Goal: Entertainment & Leisure: Browse casually

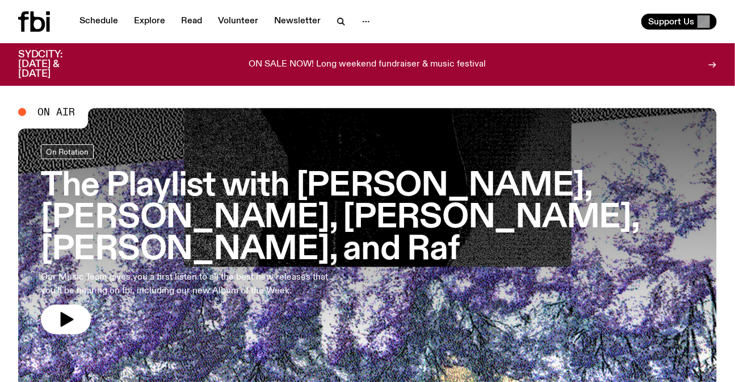
click at [142, 15] on link "Explore" at bounding box center [149, 22] width 45 height 16
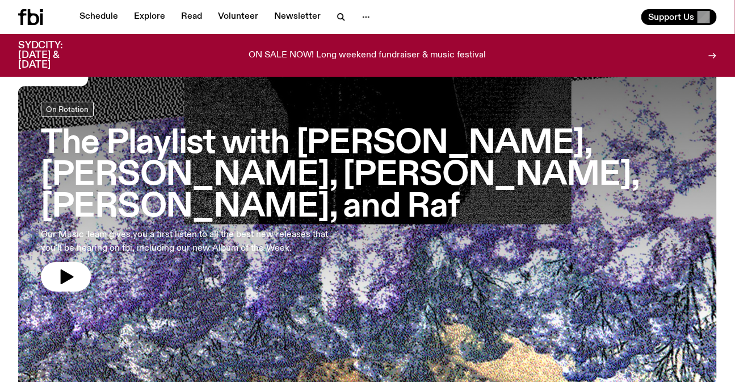
scroll to position [51, 0]
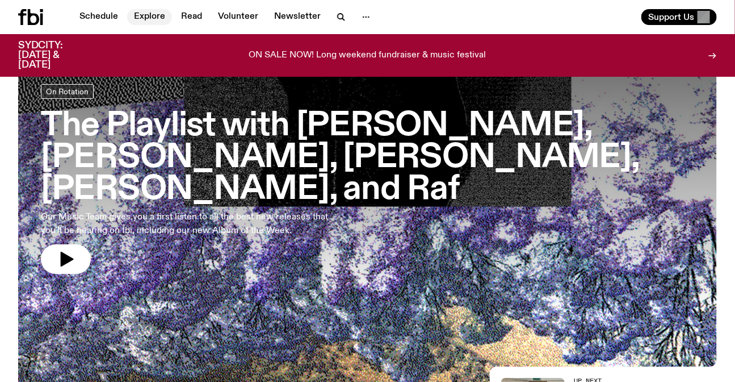
click at [151, 12] on link "Explore" at bounding box center [149, 17] width 45 height 16
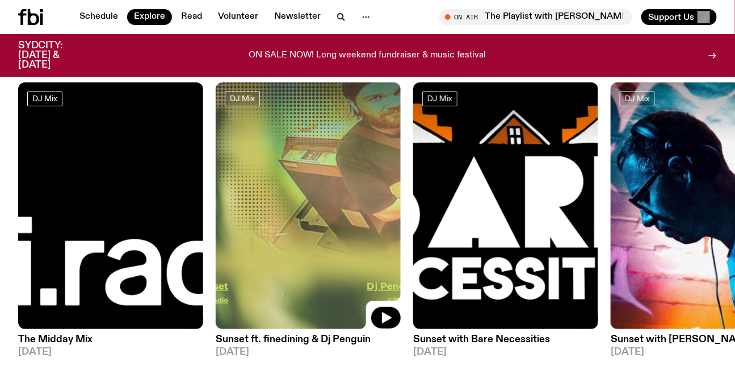
scroll to position [150, 0]
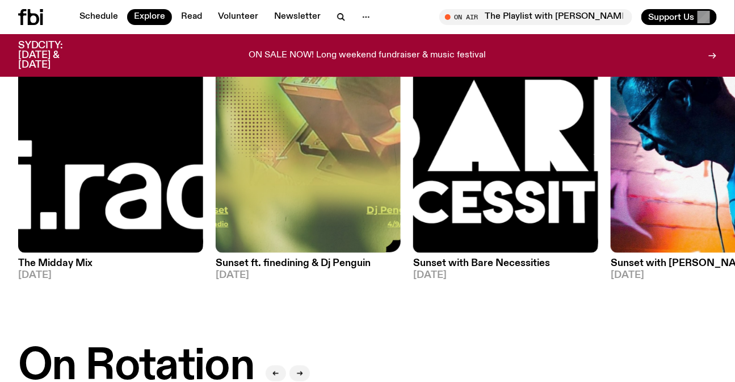
drag, startPoint x: 612, startPoint y: 143, endPoint x: 160, endPoint y: 132, distance: 452.1
click at [162, 133] on div "DJ Mix The Midday Mix 05.09.25 DJ Mix Sunset ft. finedining & Dj Penguin 04.09.…" at bounding box center [367, 143] width 699 height 274
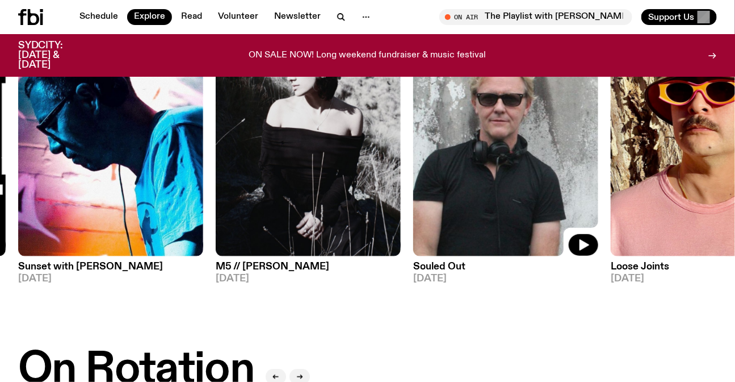
scroll to position [98, 0]
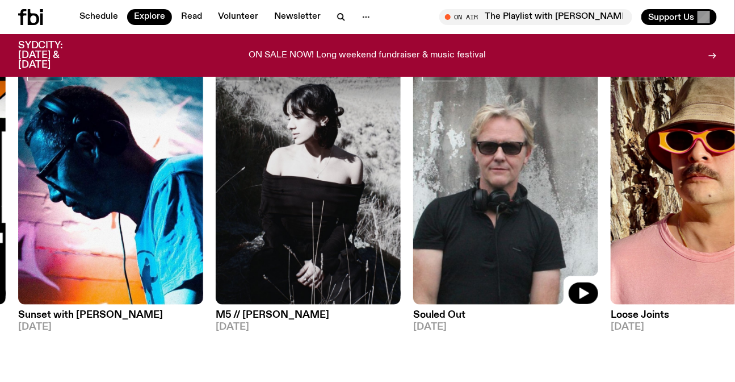
drag, startPoint x: 363, startPoint y: 170, endPoint x: 1, endPoint y: 162, distance: 362.9
click at [413, 168] on img at bounding box center [505, 180] width 185 height 247
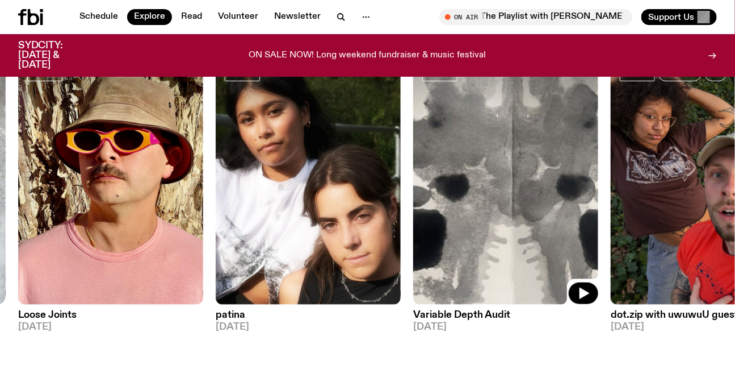
drag, startPoint x: 449, startPoint y: 215, endPoint x: 0, endPoint y: 208, distance: 448.6
click at [413, 210] on img at bounding box center [505, 180] width 185 height 247
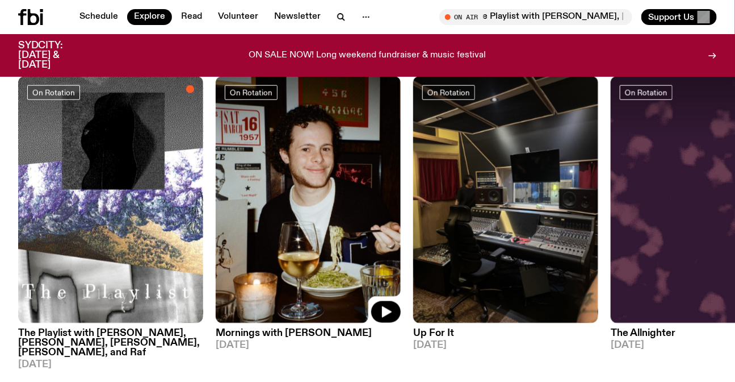
scroll to position [511, 0]
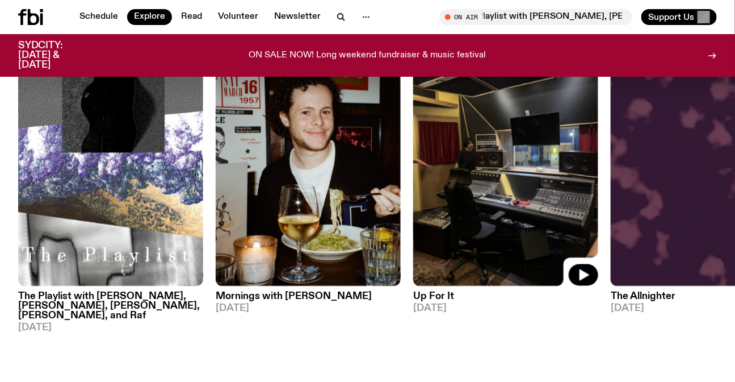
drag, startPoint x: 451, startPoint y: 140, endPoint x: 150, endPoint y: 135, distance: 301.5
click at [413, 140] on img at bounding box center [505, 162] width 185 height 247
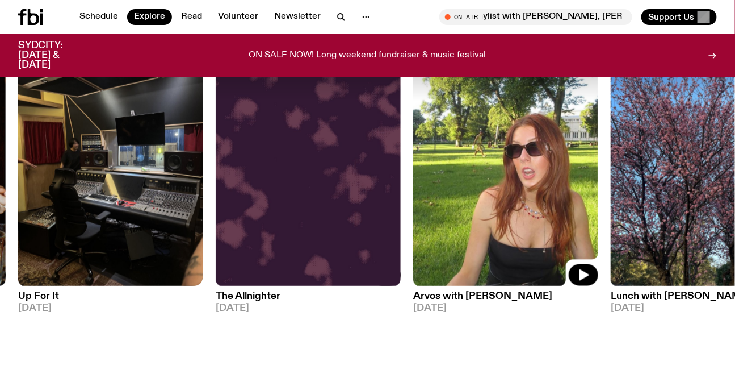
drag, startPoint x: 534, startPoint y: 141, endPoint x: 227, endPoint y: 143, distance: 307.2
click at [413, 143] on img at bounding box center [505, 162] width 185 height 247
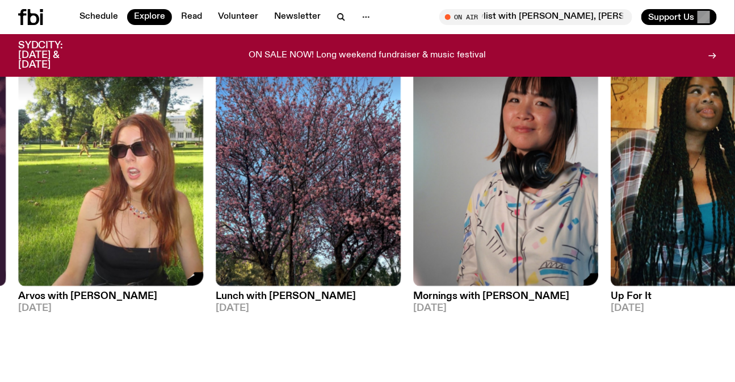
drag, startPoint x: 511, startPoint y: 153, endPoint x: 133, endPoint y: 160, distance: 377.6
click at [413, 165] on img at bounding box center [505, 162] width 185 height 247
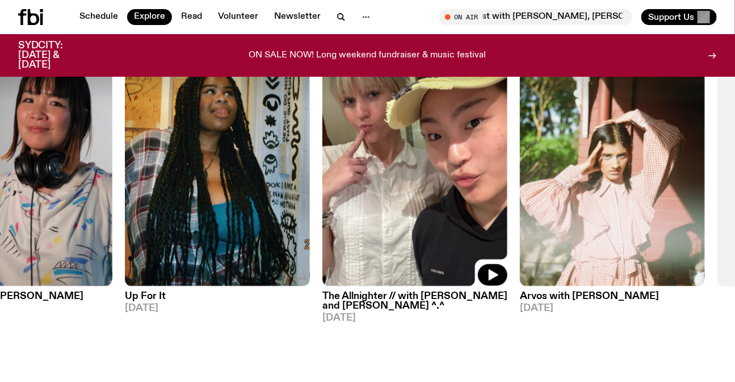
drag, startPoint x: 475, startPoint y: 161, endPoint x: 194, endPoint y: 153, distance: 281.7
click at [322, 161] on img at bounding box center [414, 162] width 185 height 247
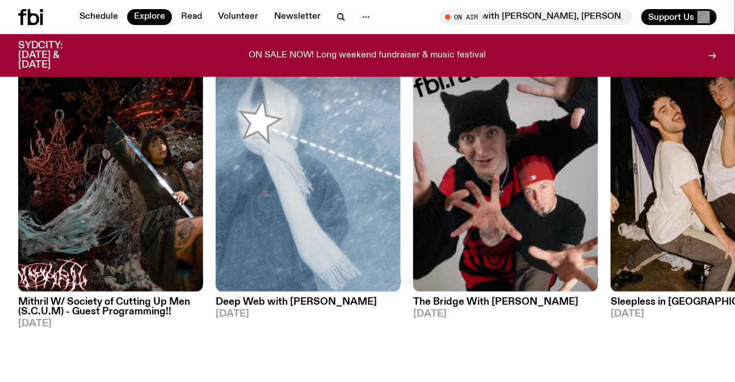
scroll to position [924, 0]
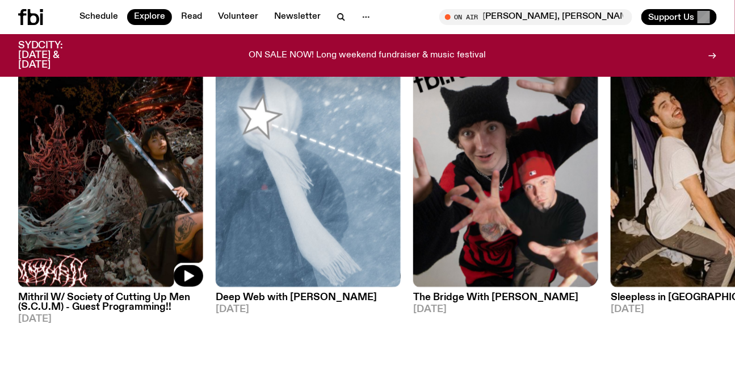
drag, startPoint x: 537, startPoint y: 159, endPoint x: 248, endPoint y: 157, distance: 289.0
click at [413, 159] on img at bounding box center [505, 163] width 185 height 247
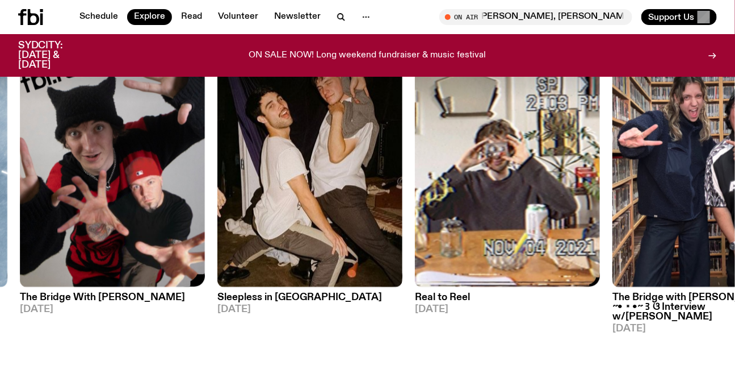
click at [415, 170] on img at bounding box center [507, 163] width 185 height 247
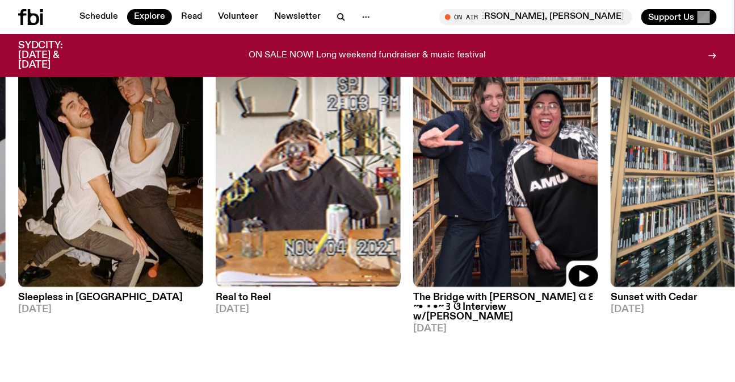
click at [106, 140] on div "Specialist Mithril W/ Society of Cutting Up Men (S.C.U.M) - Guest Programming!!…" at bounding box center [367, 187] width 699 height 294
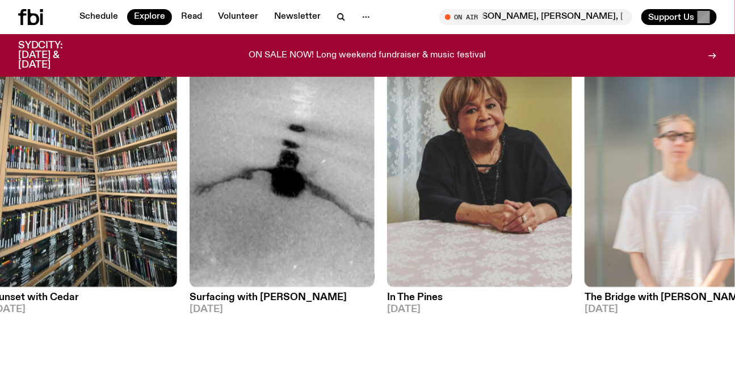
drag, startPoint x: 587, startPoint y: 165, endPoint x: 30, endPoint y: 146, distance: 557.3
click at [128, 165] on div "Specialist Mithril W/ Society of Cutting Up Men (S.C.U.M) - Guest Programming!!…" at bounding box center [367, 187] width 699 height 294
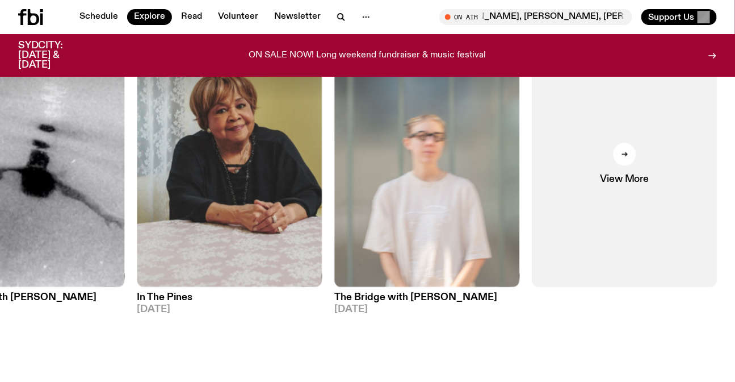
drag, startPoint x: 36, startPoint y: 15, endPoint x: 47, endPoint y: 0, distance: 18.3
click at [35, 15] on icon at bounding box center [33, 17] width 11 height 16
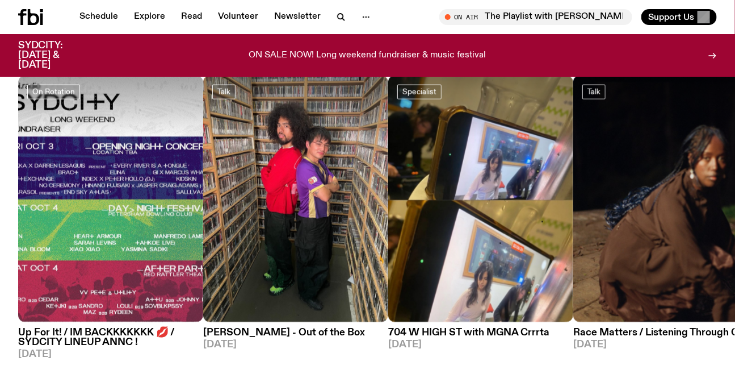
scroll to position [508, 0]
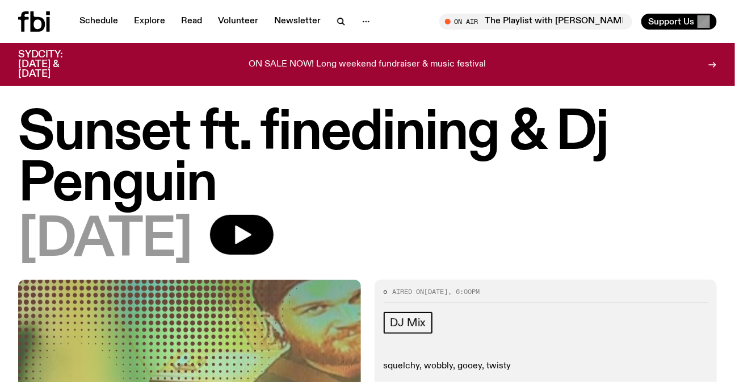
click at [447, 120] on h1 "Sunset ft. finedining & Dj Penguin" at bounding box center [367, 159] width 699 height 102
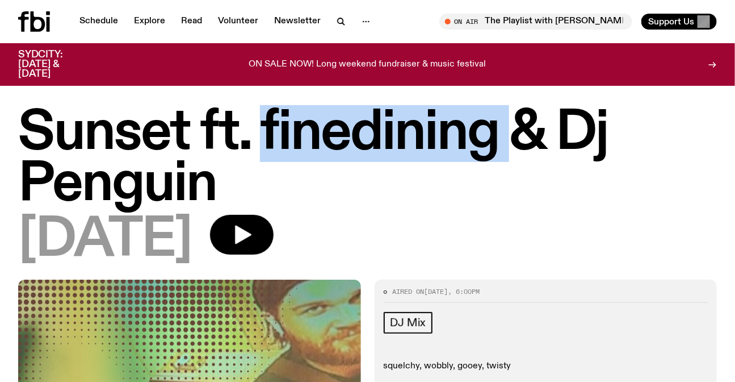
click at [447, 120] on h1 "Sunset ft. finedining & Dj Penguin" at bounding box center [367, 159] width 699 height 102
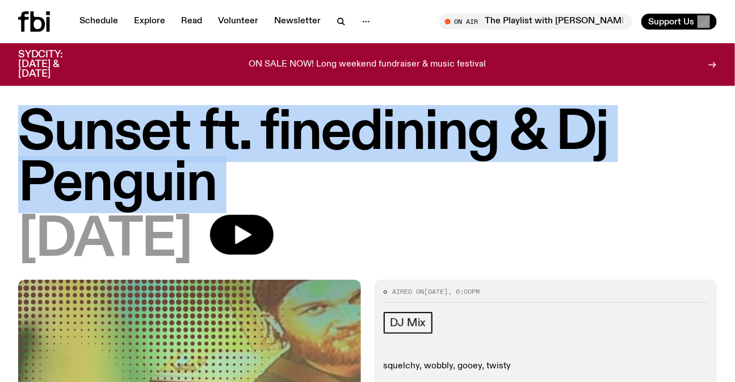
click at [447, 120] on h1 "Sunset ft. finedining & Dj Penguin" at bounding box center [367, 159] width 699 height 102
click at [460, 179] on h1 "Sunset ft. finedining & Dj Penguin" at bounding box center [367, 159] width 699 height 102
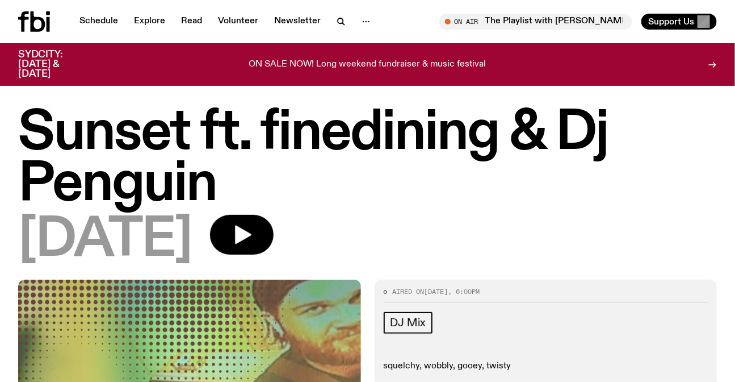
click at [460, 179] on h1 "Sunset ft. finedining & Dj Penguin" at bounding box center [367, 159] width 699 height 102
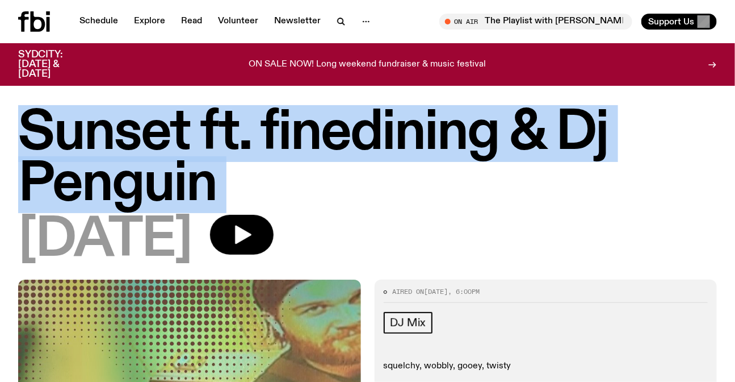
click at [460, 179] on h1 "Sunset ft. finedining & Dj Penguin" at bounding box center [367, 159] width 699 height 102
click at [537, 179] on h1 "Sunset ft. finedining & Dj Penguin" at bounding box center [367, 159] width 699 height 102
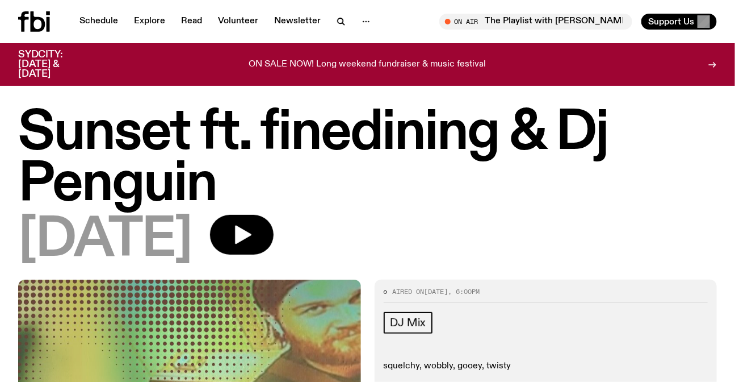
click at [497, 151] on h1 "Sunset ft. finedining & Dj Penguin" at bounding box center [367, 159] width 699 height 102
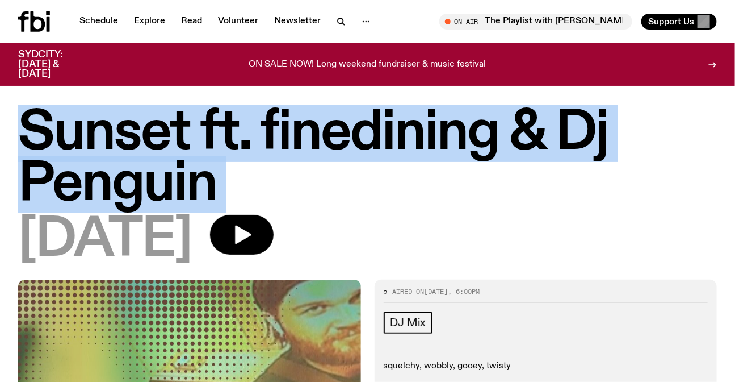
click at [497, 151] on h1 "Sunset ft. finedining & Dj Penguin" at bounding box center [367, 159] width 699 height 102
click at [554, 151] on h1 "Sunset ft. finedining & Dj Penguin" at bounding box center [367, 159] width 699 height 102
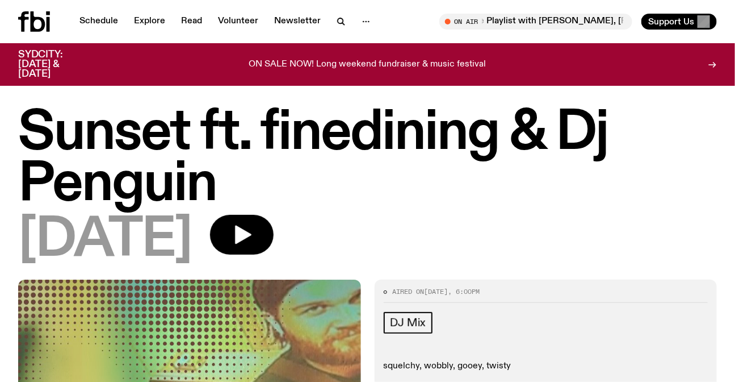
click at [554, 151] on h1 "Sunset ft. finedining & Dj Penguin" at bounding box center [367, 159] width 699 height 102
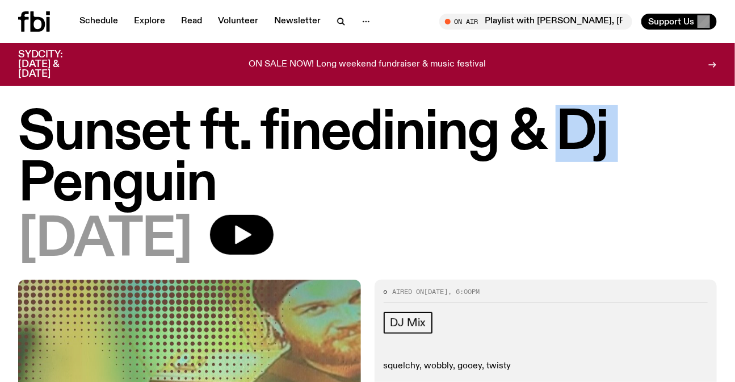
click at [554, 151] on h1 "Sunset ft. finedining & Dj Penguin" at bounding box center [367, 159] width 699 height 102
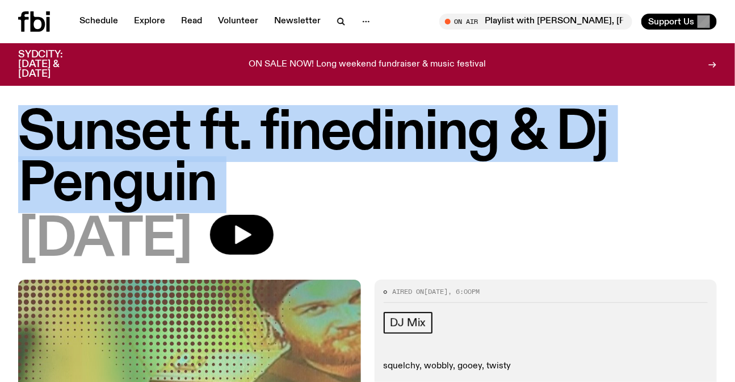
click at [554, 151] on h1 "Sunset ft. finedining & Dj Penguin" at bounding box center [367, 159] width 699 height 102
click at [450, 160] on h1 "Sunset ft. finedining & Dj Penguin" at bounding box center [367, 159] width 699 height 102
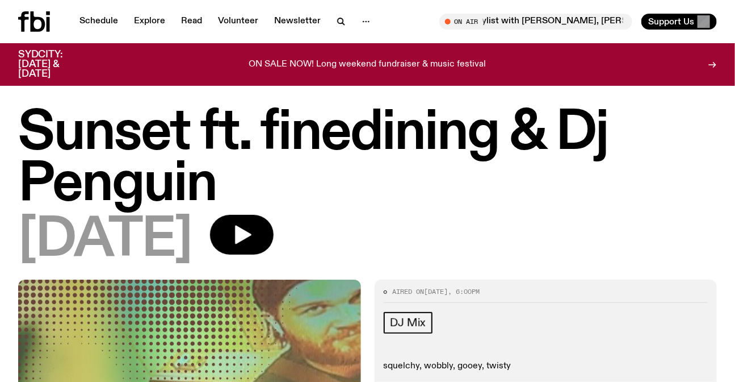
click at [32, 27] on icon at bounding box center [38, 21] width 15 height 20
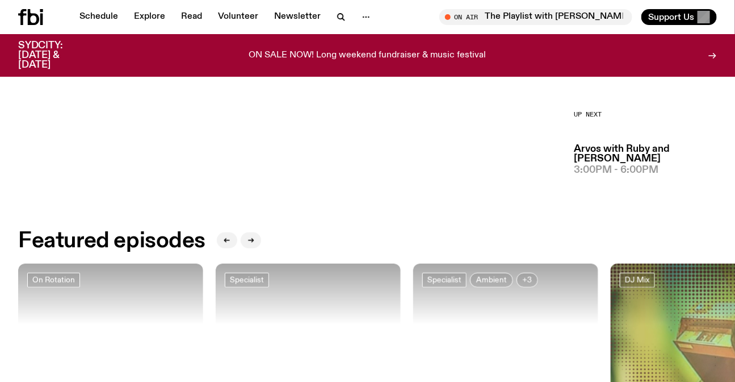
scroll to position [456, 0]
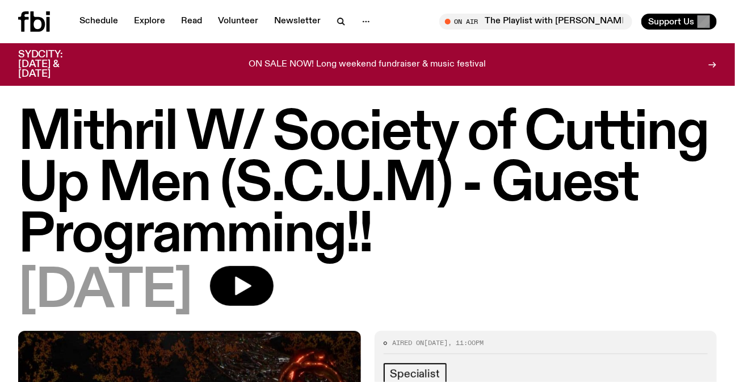
click at [275, 177] on h1 "Mithril W/ Society of Cutting Up Men (S.C.U.M) - Guest Programming!!" at bounding box center [367, 184] width 699 height 153
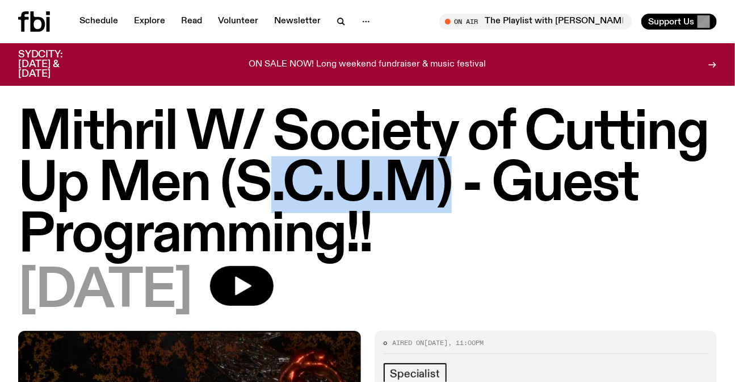
drag, startPoint x: 275, startPoint y: 177, endPoint x: 422, endPoint y: 178, distance: 146.5
click at [422, 178] on h1 "Mithril W/ Society of Cutting Up Men (S.C.U.M) - Guest Programming!!" at bounding box center [367, 184] width 699 height 153
click at [415, 176] on h1 "Mithril W/ Society of Cutting Up Men (S.C.U.M) - Guest Programming!!" at bounding box center [367, 184] width 699 height 153
drag, startPoint x: 415, startPoint y: 176, endPoint x: 233, endPoint y: 177, distance: 182.3
click at [233, 177] on h1 "Mithril W/ Society of Cutting Up Men (S.C.U.M) - Guest Programming!!" at bounding box center [367, 184] width 699 height 153
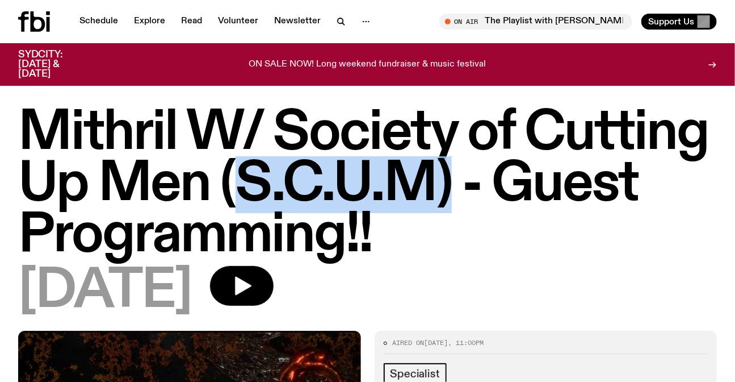
copy h1 "S.C.U.M)"
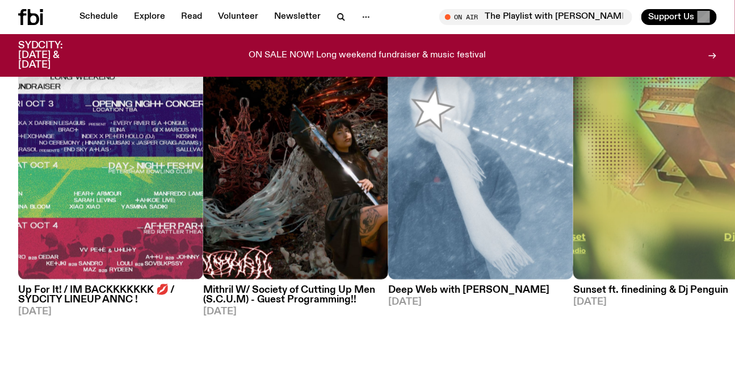
scroll to position [559, 0]
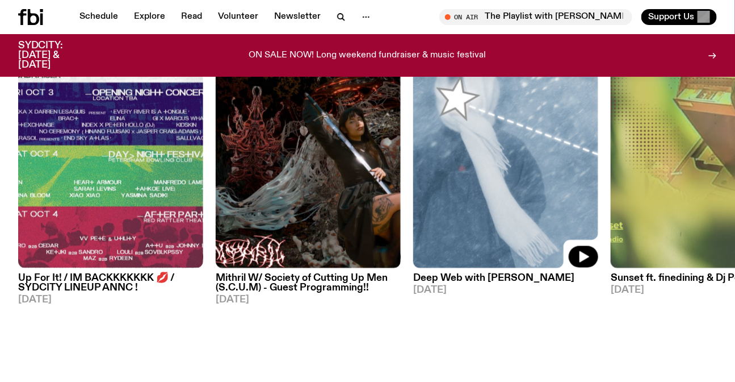
drag, startPoint x: 211, startPoint y: 216, endPoint x: 137, endPoint y: 216, distance: 73.8
click at [413, 216] on img at bounding box center [505, 145] width 185 height 247
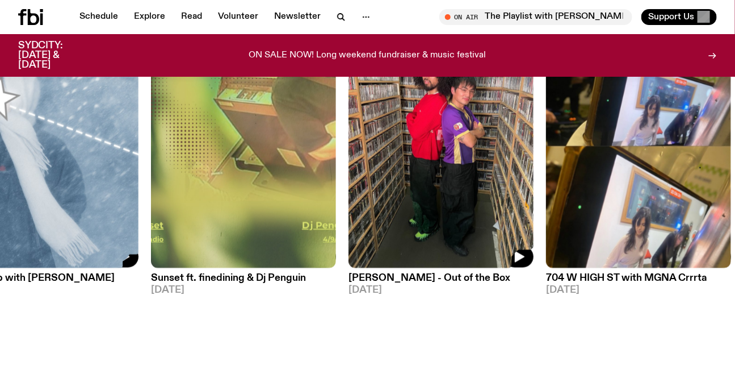
drag, startPoint x: 553, startPoint y: 221, endPoint x: 314, endPoint y: 226, distance: 239.1
click at [349, 231] on img at bounding box center [441, 145] width 185 height 247
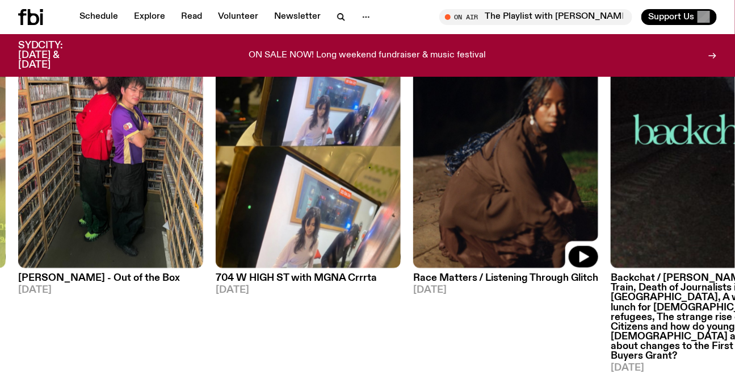
click at [413, 215] on img at bounding box center [505, 145] width 185 height 247
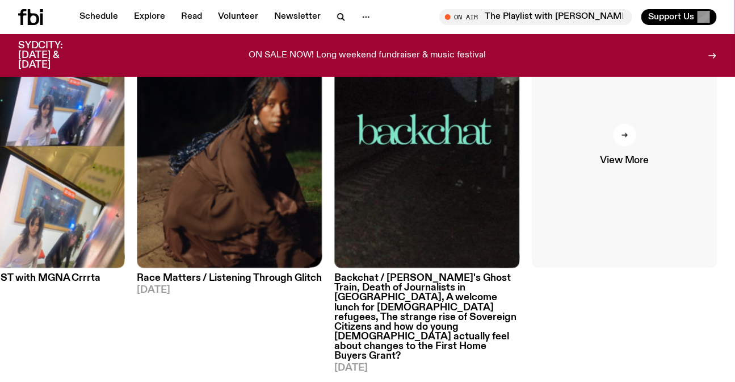
click at [621, 193] on link "View More" at bounding box center [625, 145] width 185 height 247
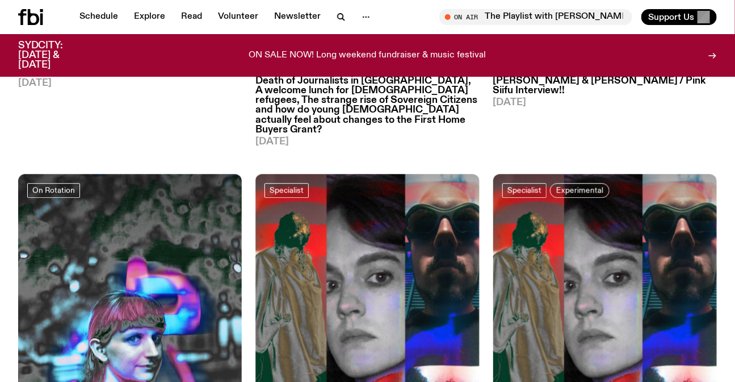
scroll to position [870, 0]
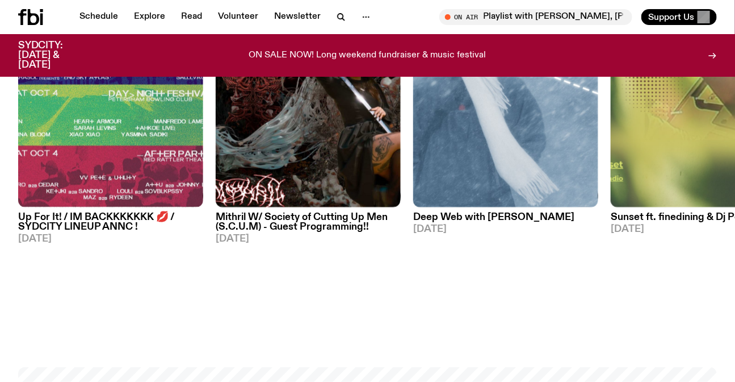
scroll to position [559, 0]
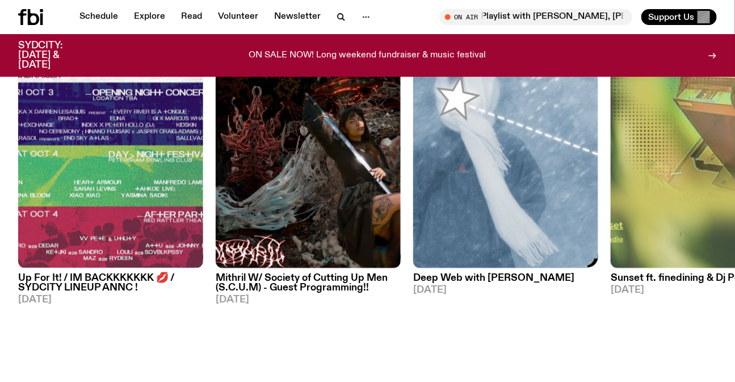
drag, startPoint x: 514, startPoint y: 181, endPoint x: 194, endPoint y: 186, distance: 320.8
click at [413, 187] on img at bounding box center [505, 145] width 185 height 247
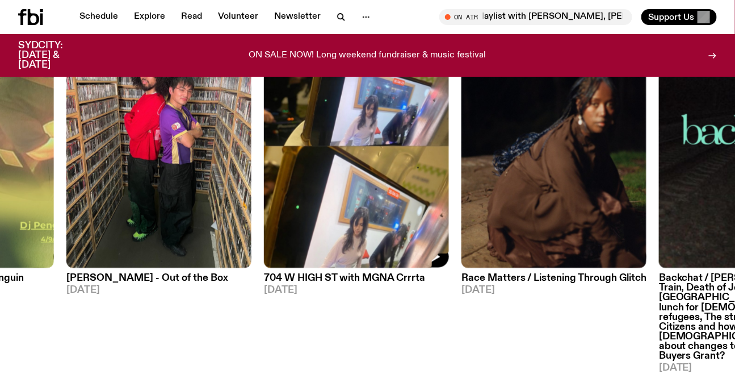
drag, startPoint x: 517, startPoint y: 199, endPoint x: 109, endPoint y: 203, distance: 408.2
click at [243, 203] on div "On Rotation Up For It! / IM BACKKKKKKK 💋 / SYDCITY LINEUP ANNC ! 03.09.25 Speci…" at bounding box center [367, 198] width 699 height 352
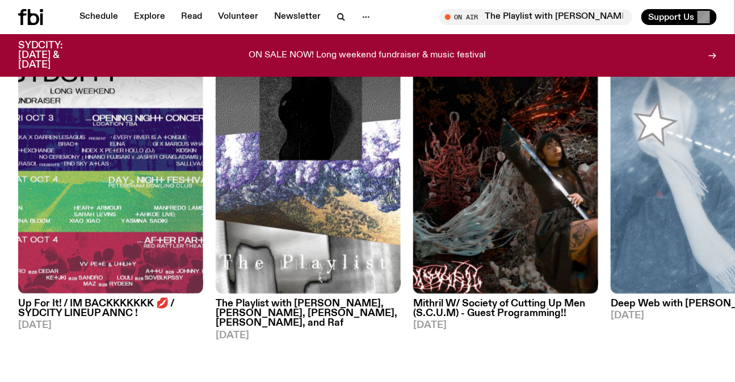
scroll to position [455, 0]
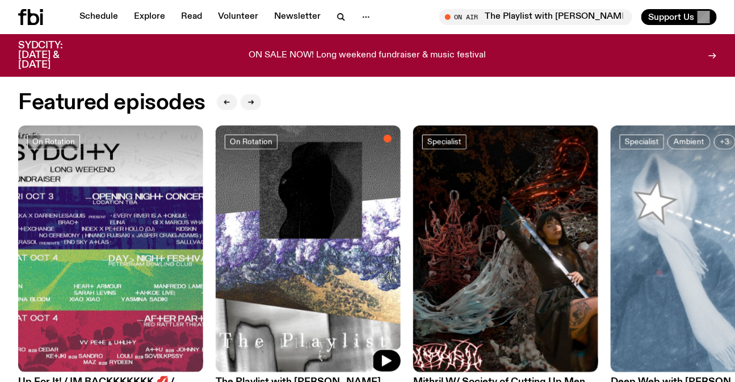
drag, startPoint x: 356, startPoint y: 229, endPoint x: 229, endPoint y: 220, distance: 127.0
click at [413, 226] on img at bounding box center [505, 248] width 185 height 247
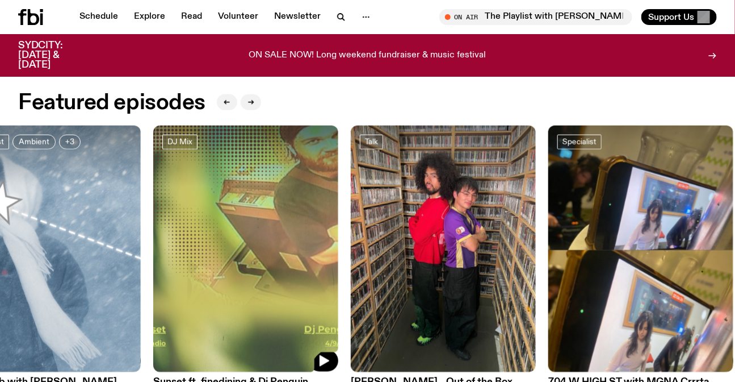
drag, startPoint x: 303, startPoint y: 247, endPoint x: 182, endPoint y: 245, distance: 121.5
click at [195, 247] on img at bounding box center [245, 248] width 185 height 247
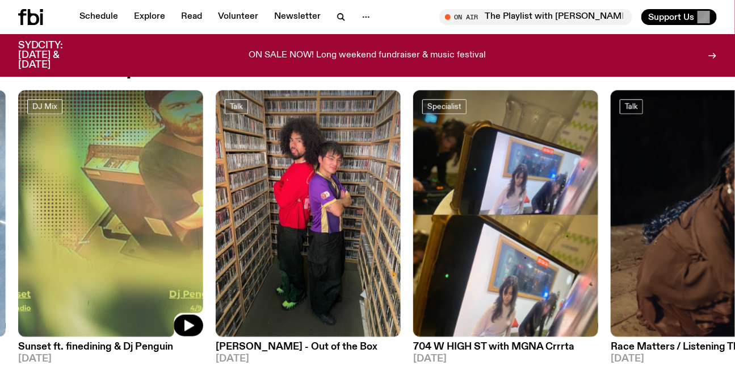
scroll to position [507, 0]
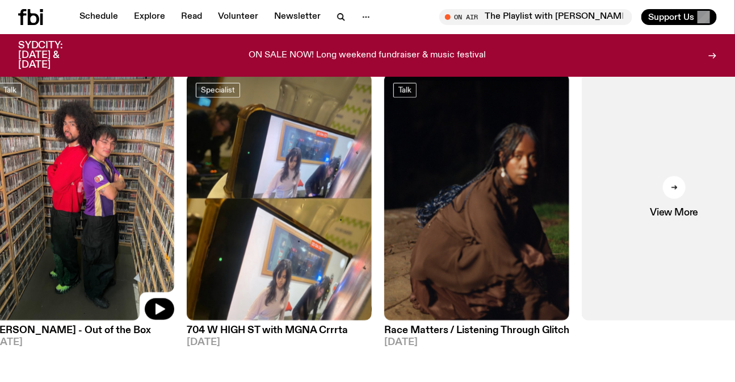
drag, startPoint x: 171, startPoint y: 221, endPoint x: 595, endPoint y: 196, distance: 424.8
click at [174, 196] on img at bounding box center [81, 197] width 185 height 247
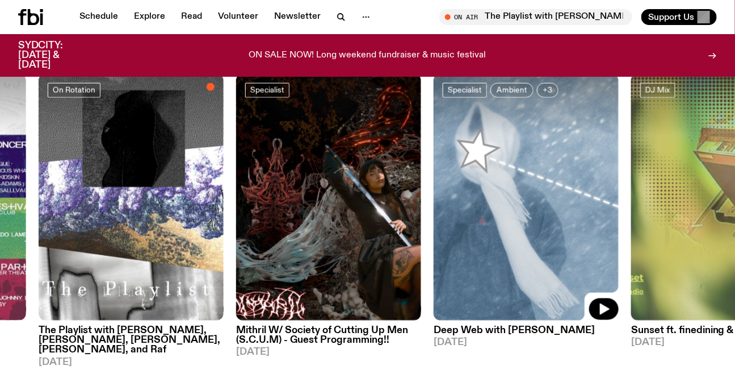
drag, startPoint x: 423, startPoint y: 207, endPoint x: 510, endPoint y: 205, distance: 87.5
click at [510, 205] on img at bounding box center [526, 197] width 185 height 247
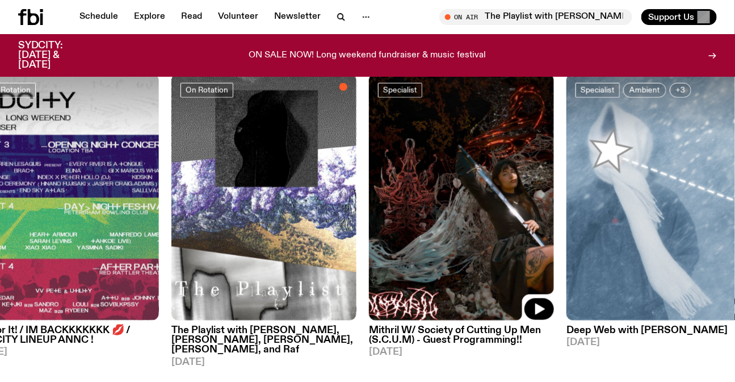
drag, startPoint x: 484, startPoint y: 203, endPoint x: 533, endPoint y: 203, distance: 49.4
click at [533, 203] on img at bounding box center [461, 197] width 185 height 247
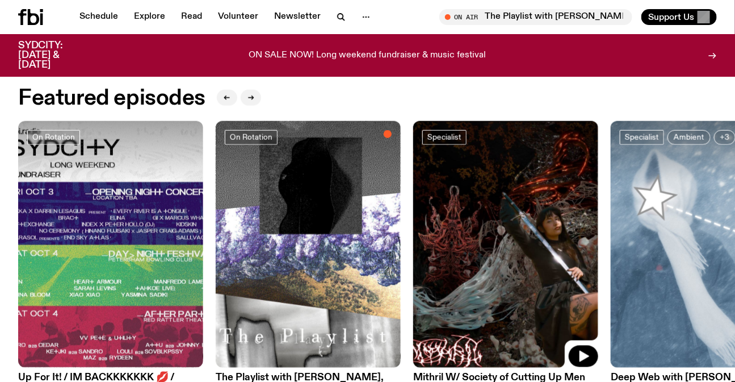
scroll to position [511, 0]
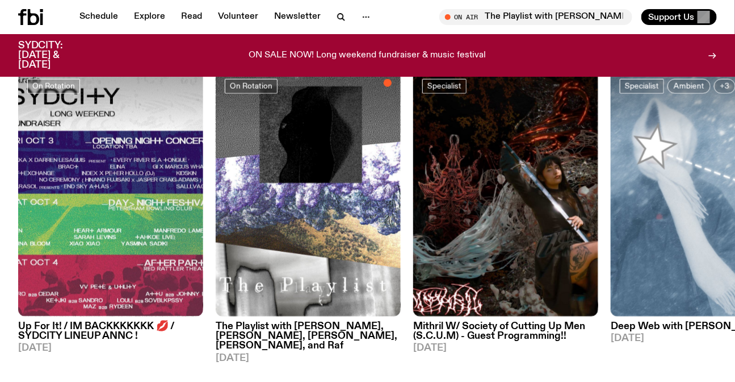
click at [108, 239] on img at bounding box center [110, 193] width 185 height 247
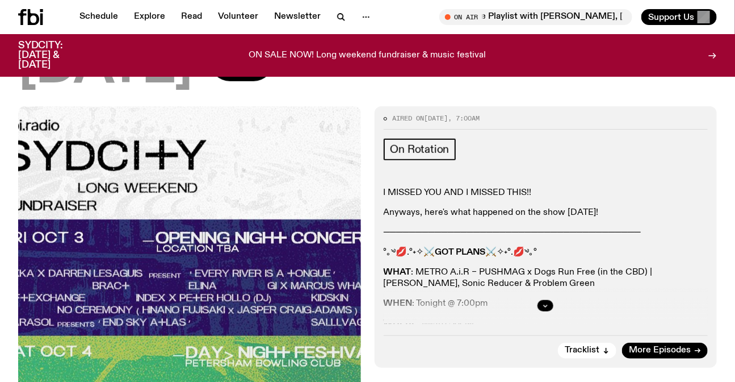
scroll to position [46, 0]
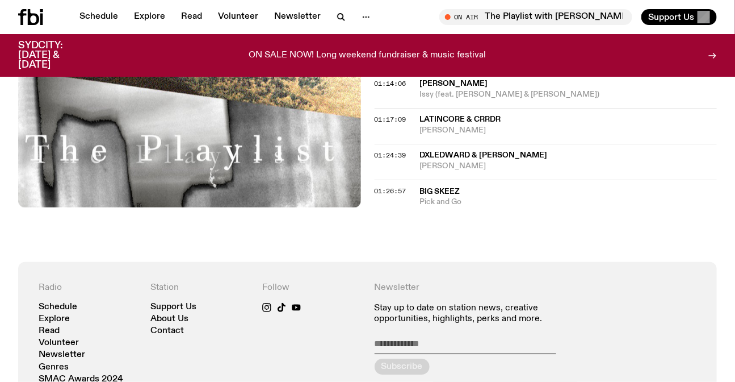
scroll to position [1127, 0]
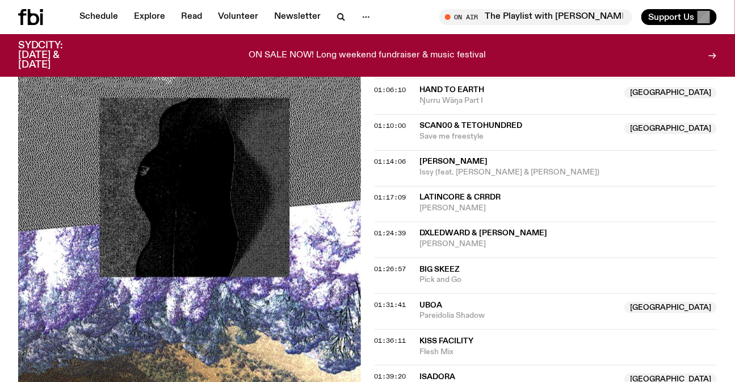
click at [27, 18] on icon at bounding box center [30, 17] width 25 height 16
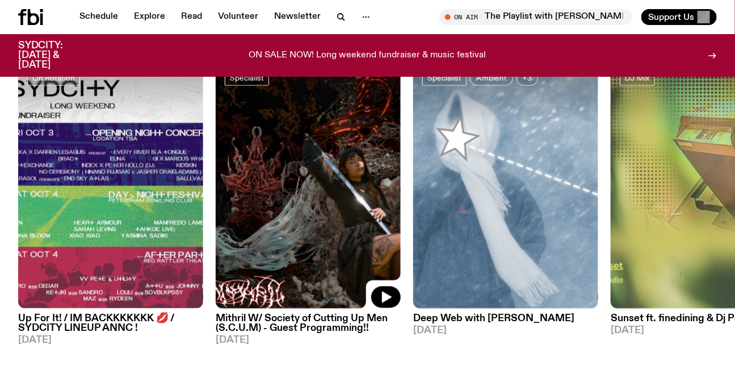
scroll to position [567, 0]
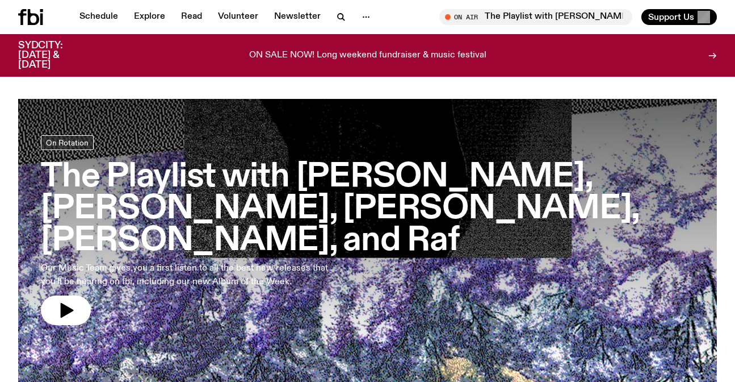
scroll to position [507, 0]
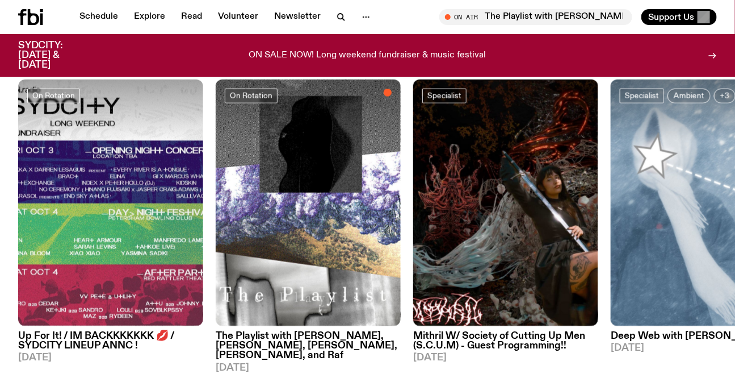
scroll to position [510, 0]
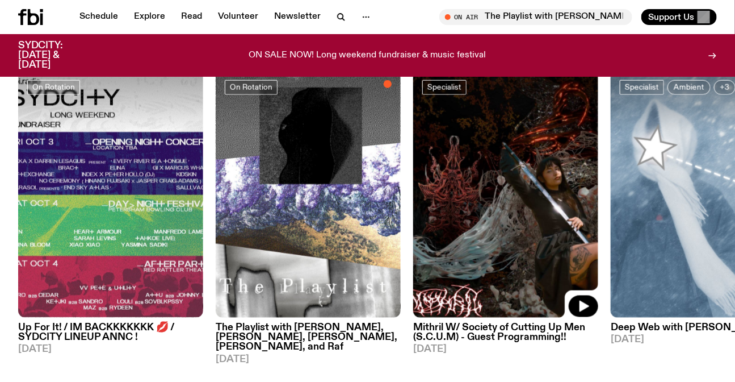
drag, startPoint x: 312, startPoint y: 181, endPoint x: 83, endPoint y: 181, distance: 228.8
click at [413, 182] on img at bounding box center [505, 194] width 185 height 247
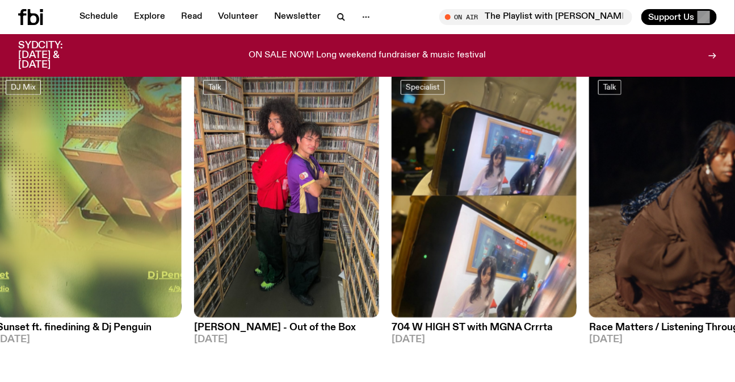
drag, startPoint x: 437, startPoint y: 207, endPoint x: 149, endPoint y: 183, distance: 288.9
click at [156, 187] on div "On Rotation Up For It! / IM BACKKKKKKK 💋 / SYDCITY LINEUP ANNC ! [DATE] On Rota…" at bounding box center [367, 218] width 699 height 294
